Goal: Task Accomplishment & Management: Complete application form

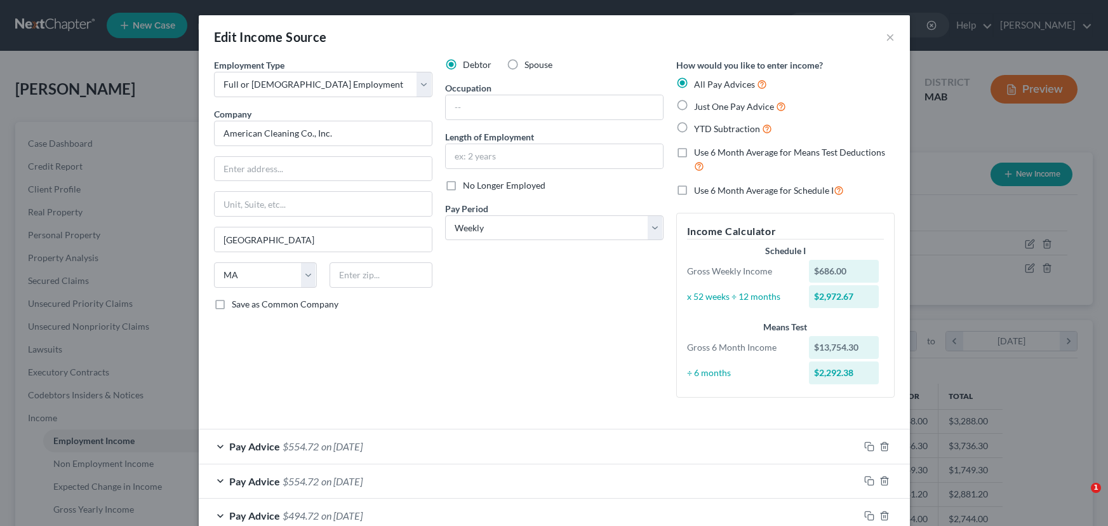
select select "0"
select select "22"
select select "3"
click at [890, 34] on button "×" at bounding box center [890, 36] width 9 height 15
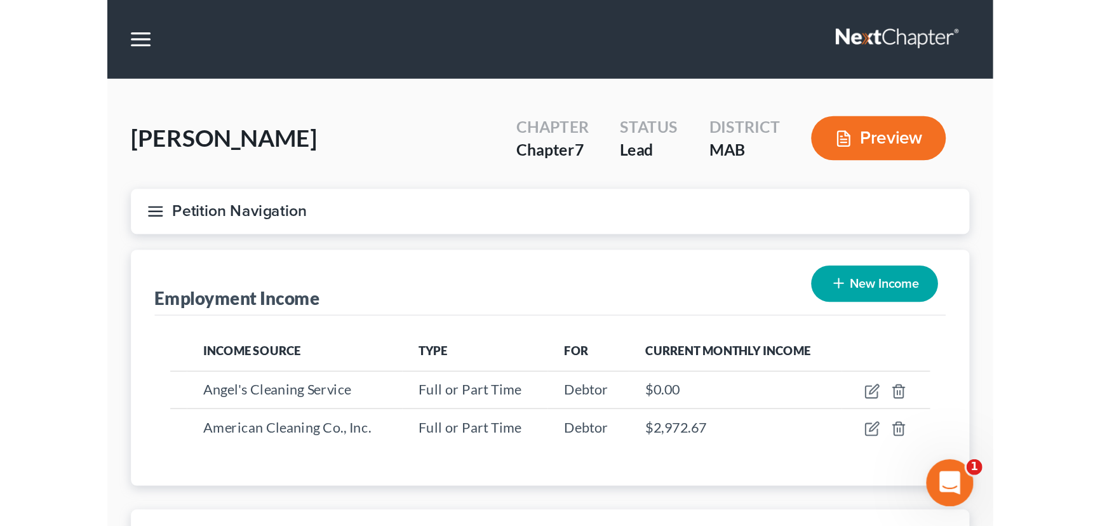
scroll to position [634822, 634598]
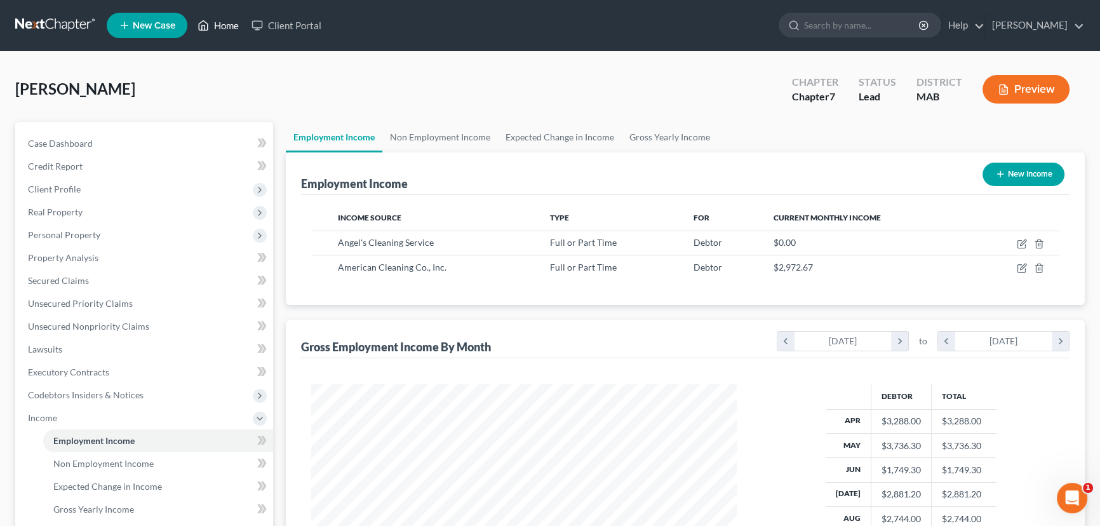
click at [223, 27] on link "Home" at bounding box center [218, 25] width 54 height 23
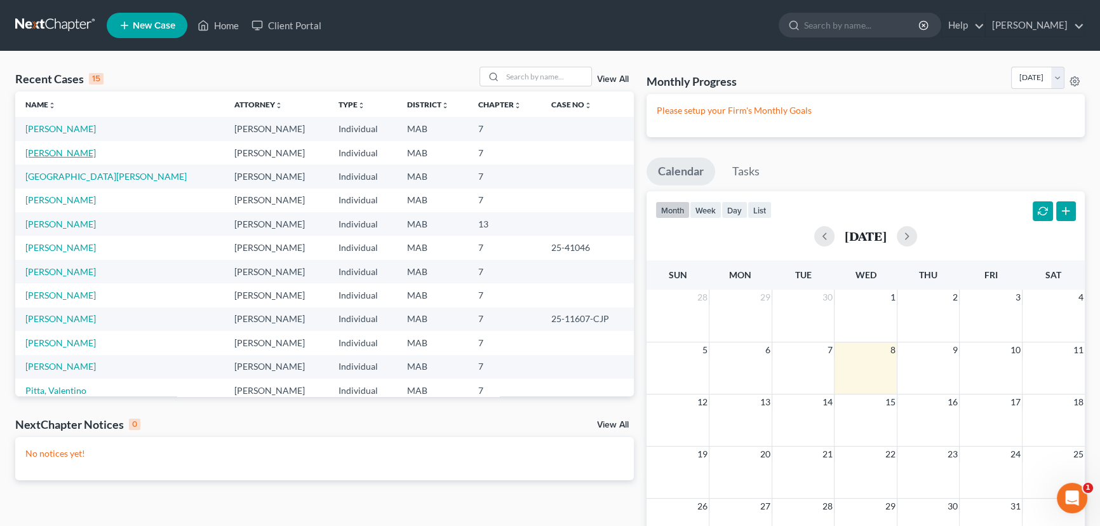
click at [85, 153] on link "[PERSON_NAME]" at bounding box center [60, 152] width 70 height 11
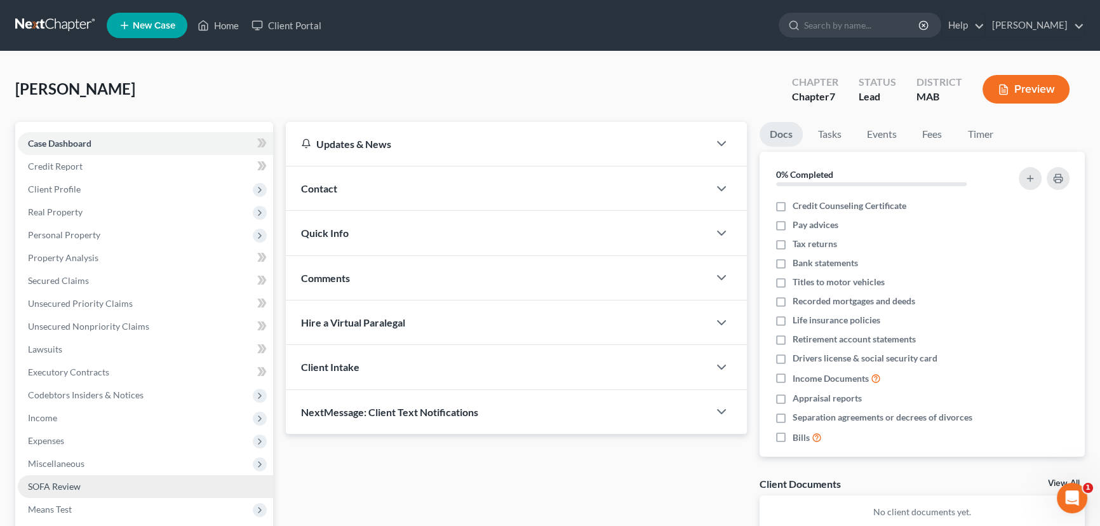
click at [62, 486] on span "SOFA Review" at bounding box center [54, 486] width 53 height 11
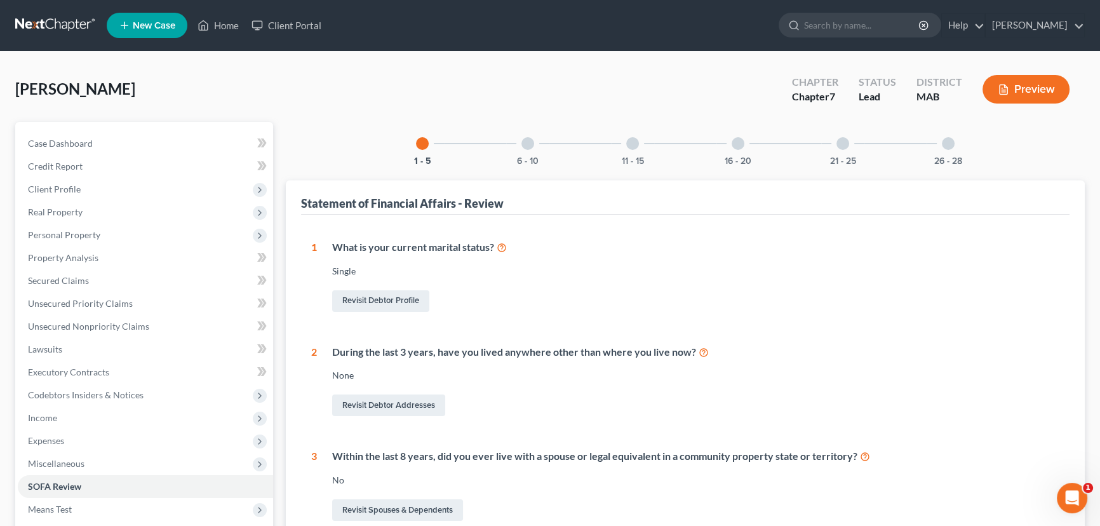
click at [630, 139] on div at bounding box center [632, 143] width 13 height 13
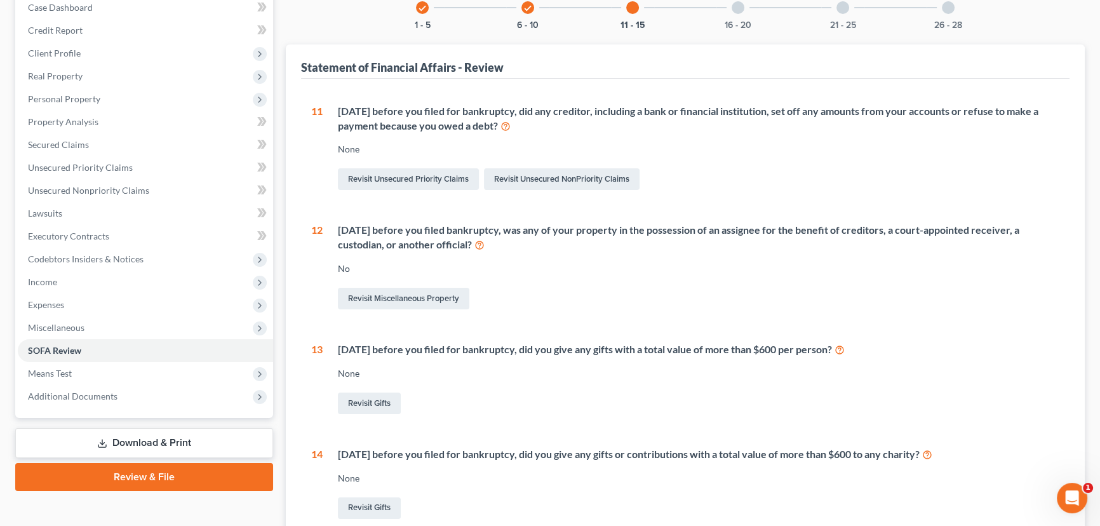
scroll to position [115, 0]
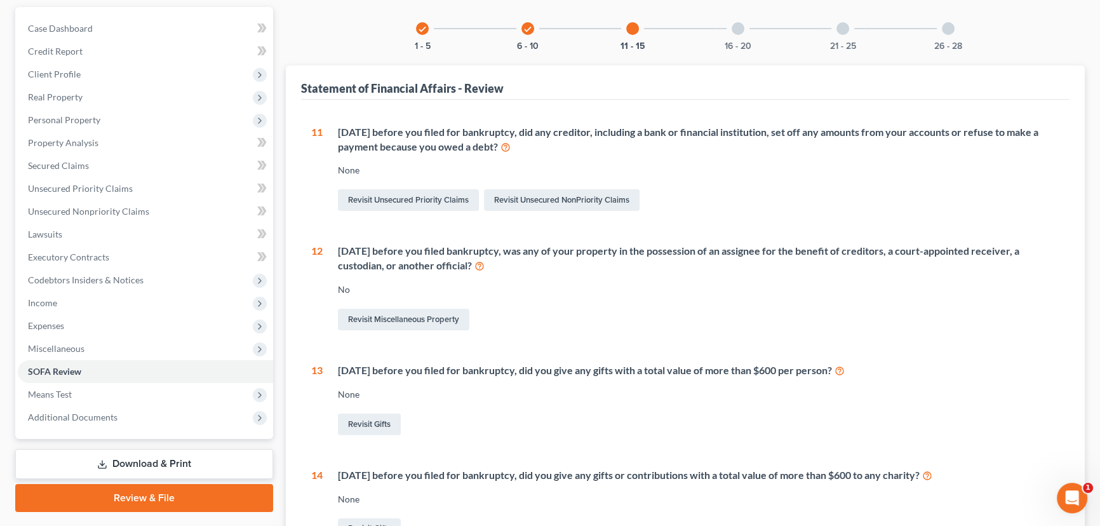
click at [425, 30] on icon "check" at bounding box center [422, 29] width 9 height 9
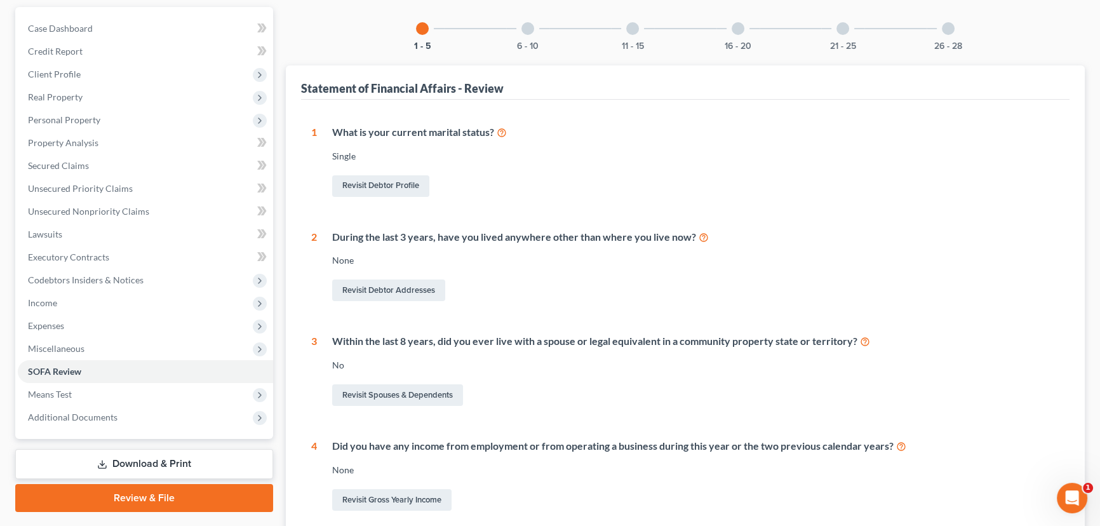
click at [633, 29] on div at bounding box center [632, 28] width 13 height 13
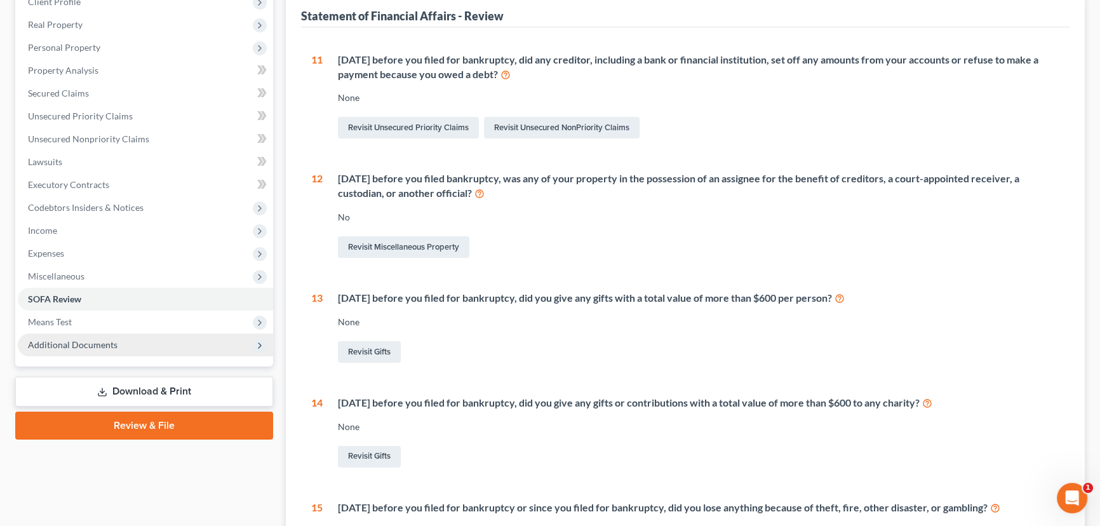
scroll to position [57, 0]
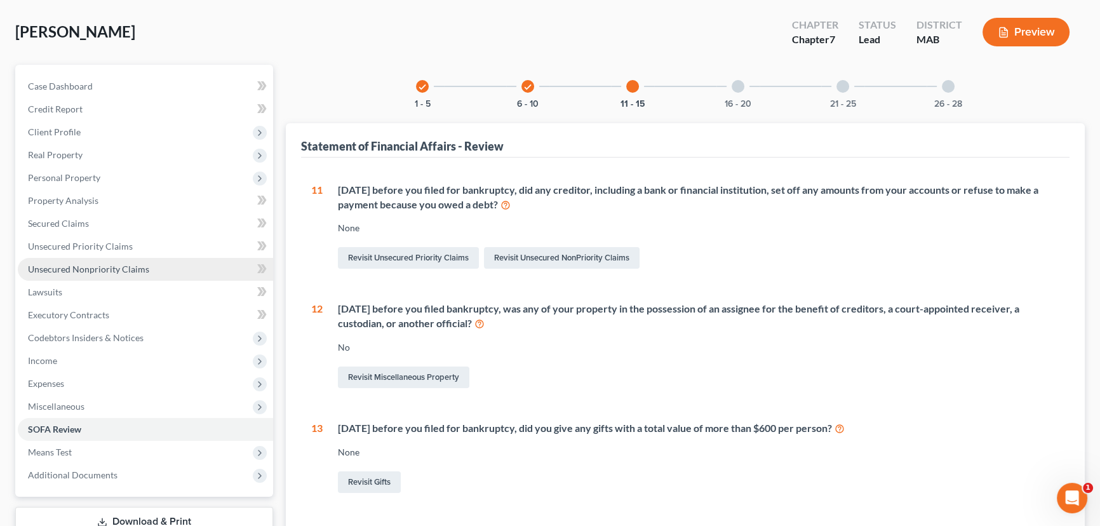
click at [64, 264] on span "Unsecured Nonpriority Claims" at bounding box center [88, 269] width 121 height 11
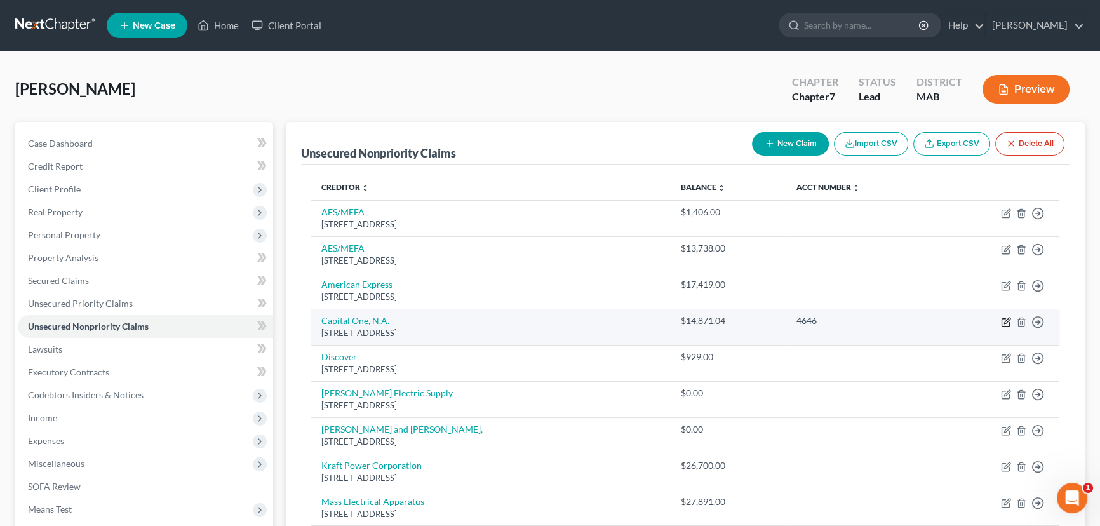
click at [1004, 320] on icon "button" at bounding box center [1007, 321] width 6 height 6
select select "46"
select select "2"
select select "0"
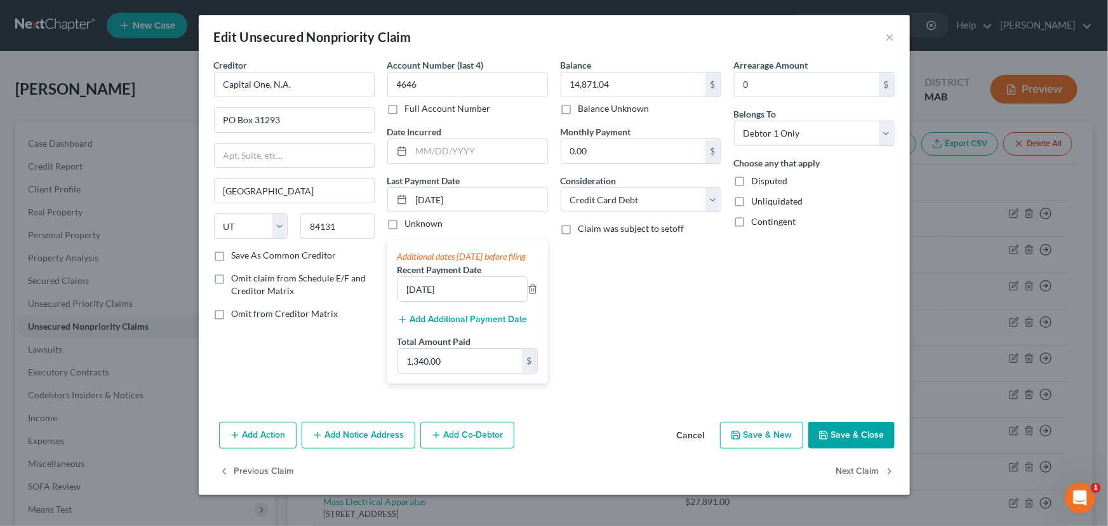
click at [855, 445] on button "Save & Close" at bounding box center [851, 435] width 86 height 27
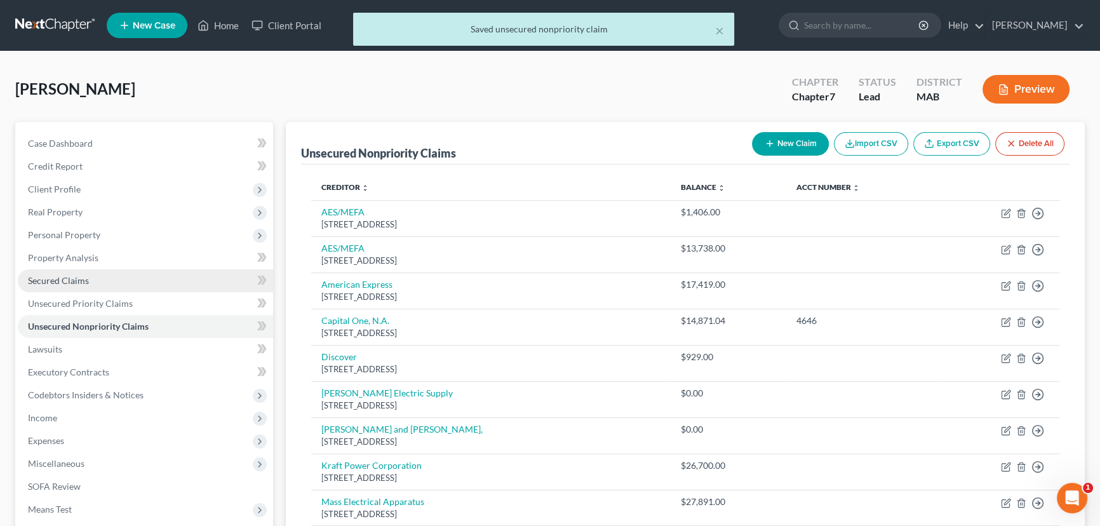
click at [57, 275] on span "Secured Claims" at bounding box center [58, 280] width 61 height 11
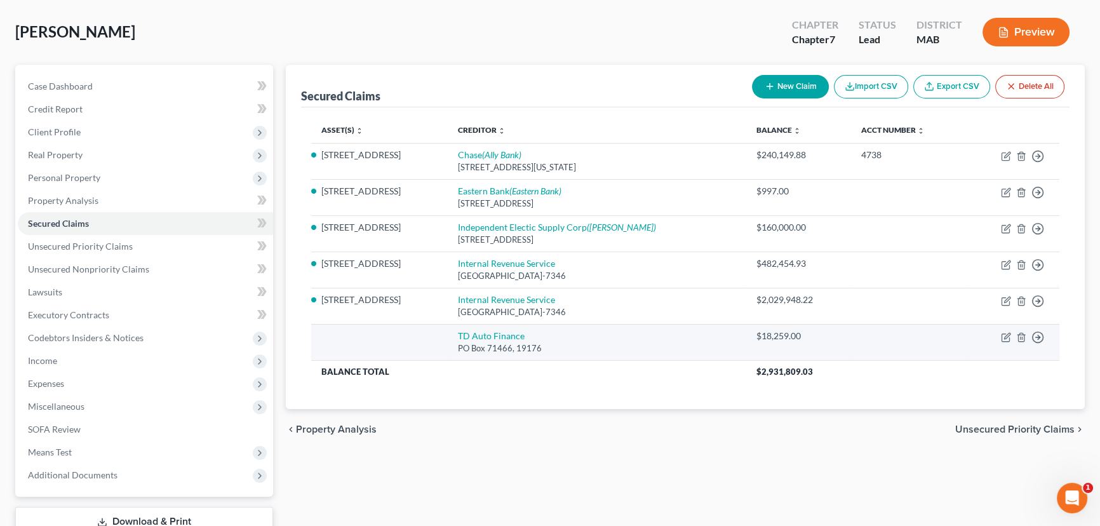
scroll to position [57, 0]
